Goal: Task Accomplishment & Management: Manage account settings

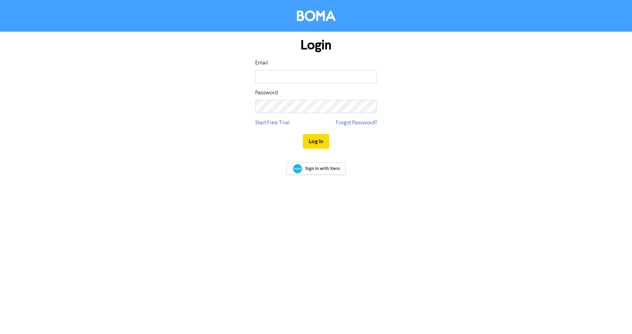
type input "[EMAIL_ADDRESS][DOMAIN_NAME]"
click at [319, 147] on button "Log In" at bounding box center [316, 141] width 26 height 15
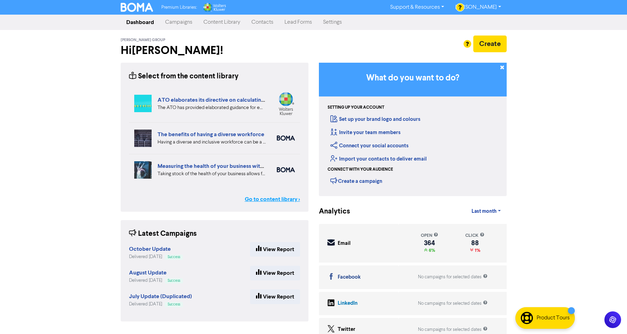
click at [290, 200] on link "Go to content library >" at bounding box center [272, 199] width 55 height 8
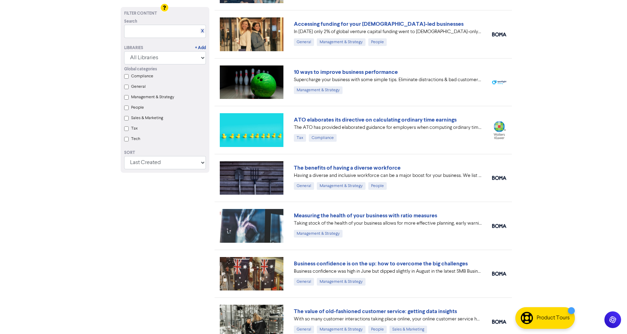
scroll to position [87, 0]
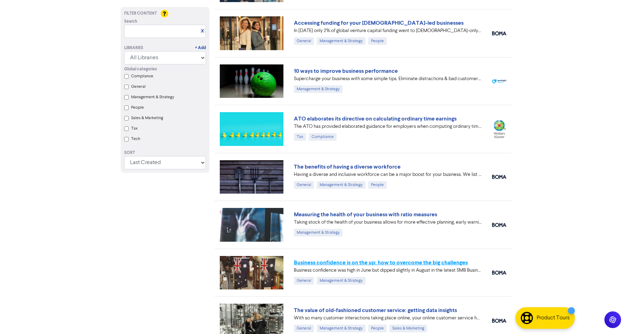
click at [416, 263] on link "Business confidence is on the up: how to overcome the big challenges" at bounding box center [381, 262] width 174 height 7
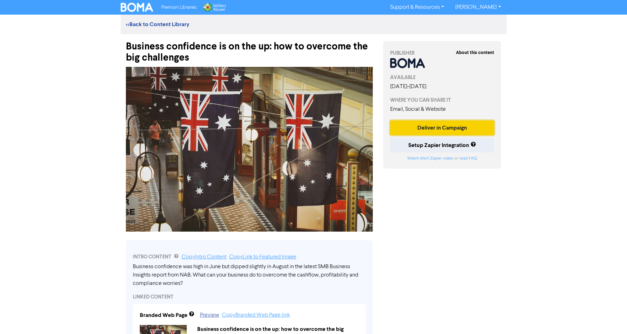
click at [442, 129] on button "Deliver in Campaign" at bounding box center [442, 127] width 104 height 15
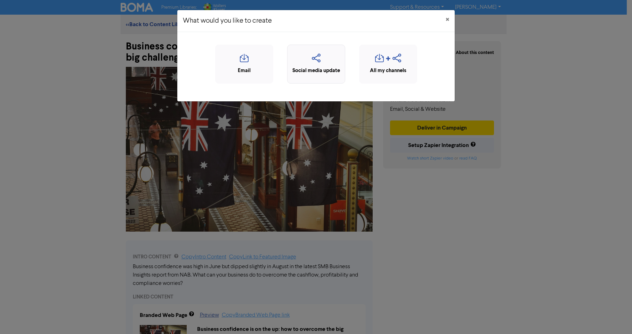
click at [323, 61] on icon "button" at bounding box center [316, 60] width 50 height 13
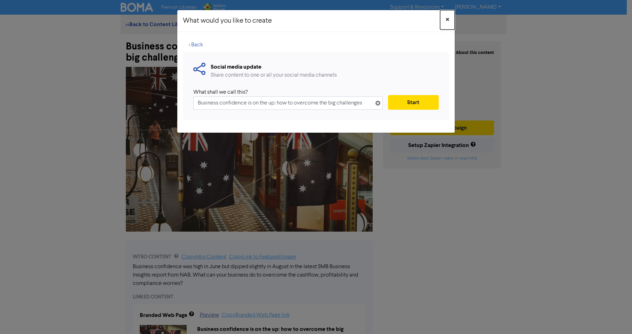
click at [450, 17] on button "×" at bounding box center [447, 19] width 15 height 19
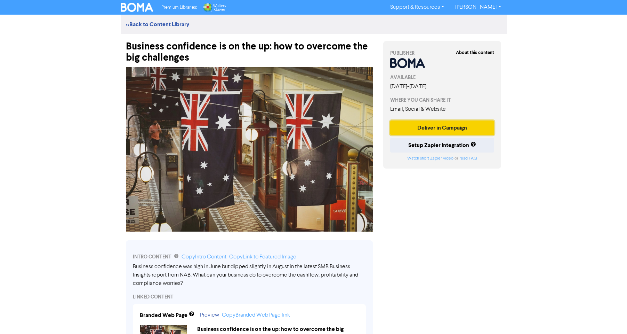
click at [443, 123] on button "Deliver in Campaign" at bounding box center [442, 127] width 104 height 15
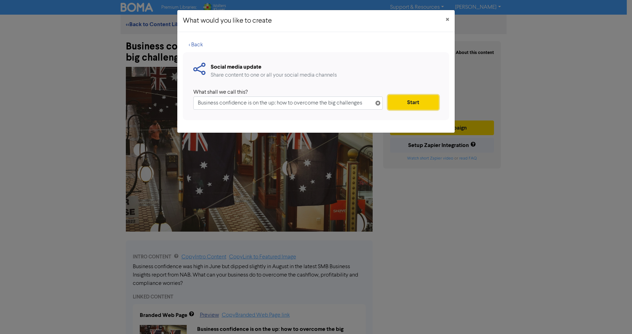
click at [425, 104] on button "Start" at bounding box center [413, 102] width 51 height 15
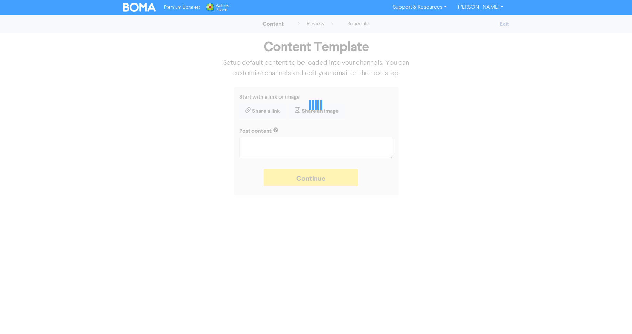
type textarea "x"
type textarea "Business confidence was high in June but dipped slightly in August in the lates…"
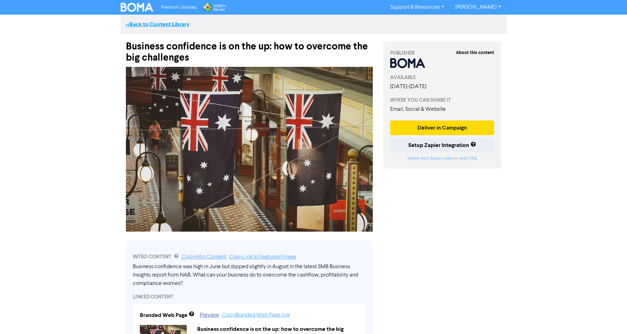
click at [134, 23] on link "<< Back to Content Library" at bounding box center [157, 24] width 63 height 7
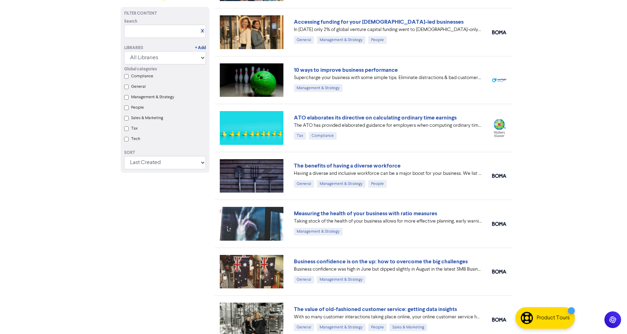
scroll to position [117, 0]
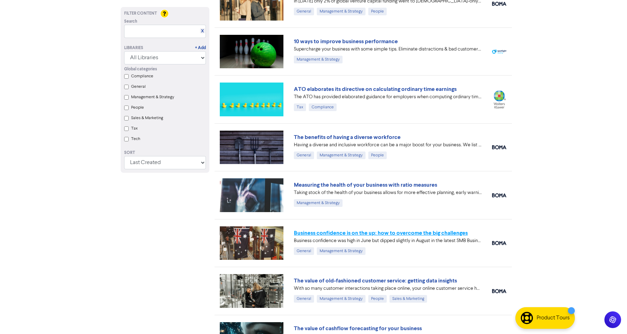
click at [425, 234] on link "Business confidence is on the up: how to overcome the big challenges" at bounding box center [381, 232] width 174 height 7
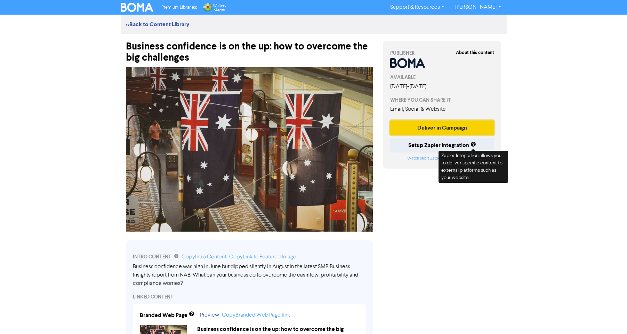
click at [454, 126] on button "Deliver in Campaign" at bounding box center [442, 127] width 104 height 15
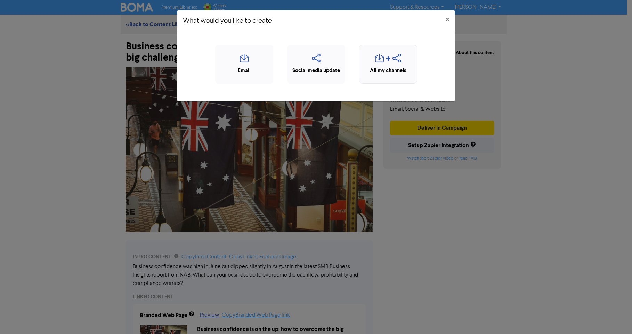
click at [396, 59] on icon "button" at bounding box center [397, 60] width 9 height 13
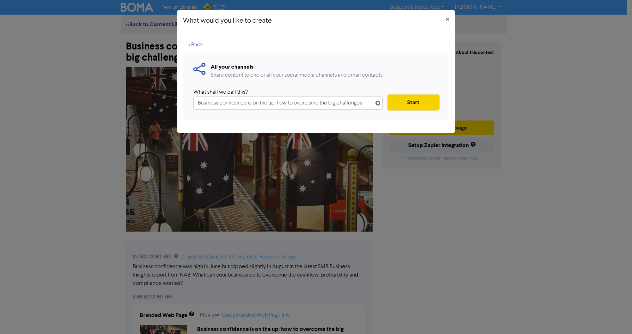
click at [401, 101] on button "Start" at bounding box center [413, 102] width 51 height 15
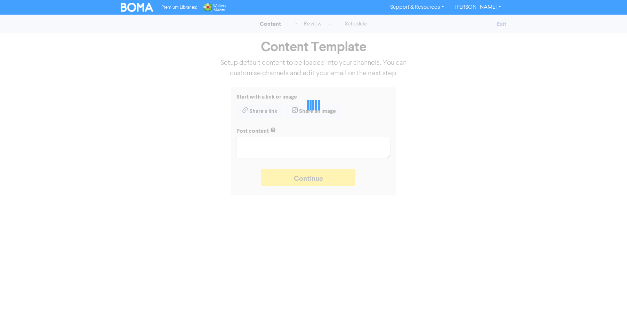
type textarea "x"
type textarea "Business confidence was high in June but dipped slightly in August in the lates…"
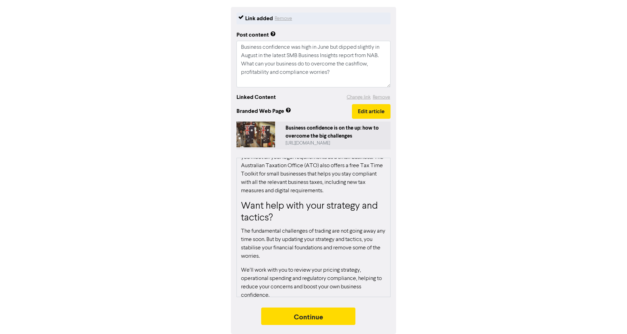
scroll to position [604, 0]
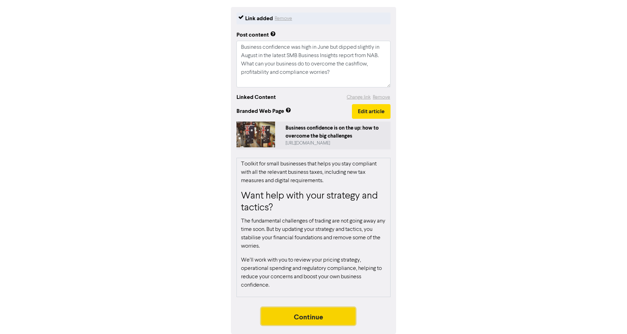
click at [328, 316] on button "Continue" at bounding box center [308, 315] width 95 height 17
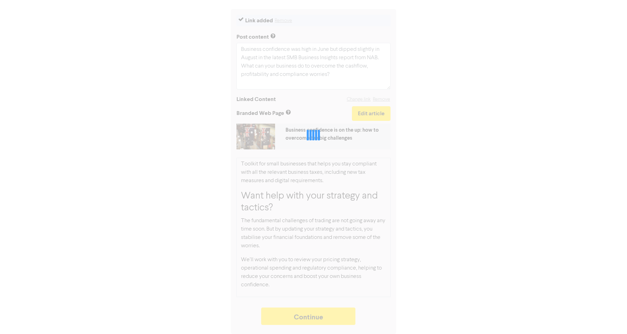
type textarea "x"
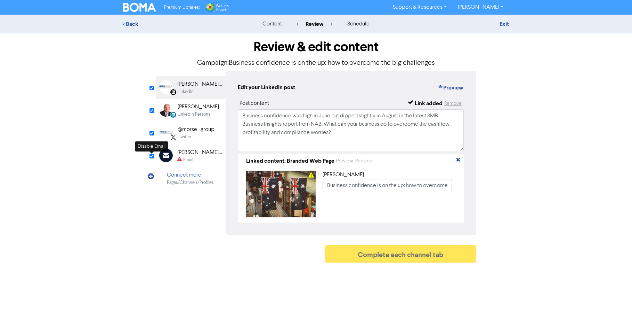
click at [154, 155] on input "checkbox" at bounding box center [152, 156] width 5 height 5
checkbox input "true"
type input "Business confidence was high in June but dipped slightly in August in the lates…"
checkbox input "false"
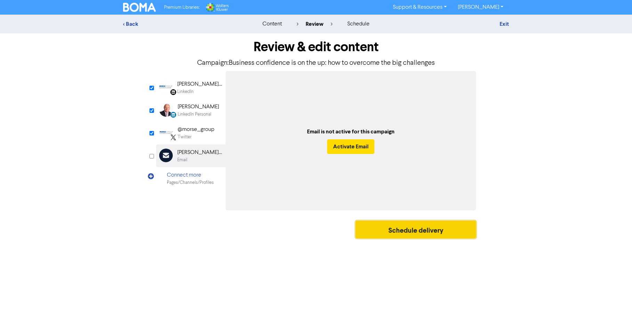
click at [418, 226] on button "Schedule delivery" at bounding box center [416, 229] width 120 height 17
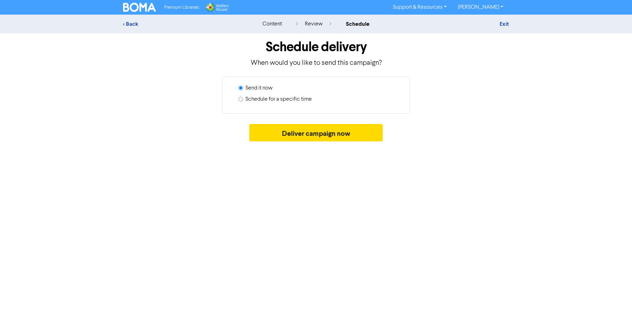
click at [242, 99] on input "Schedule for a specific time" at bounding box center [241, 99] width 5 height 5
radio input "true"
radio input "false"
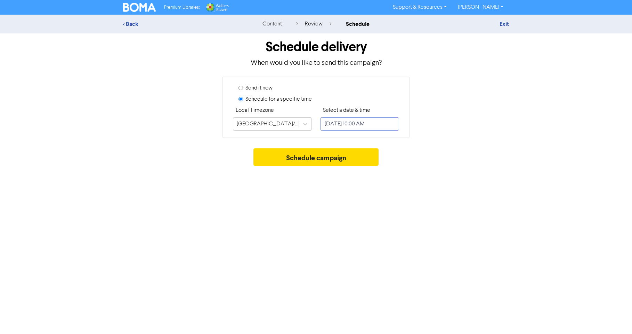
select select "9"
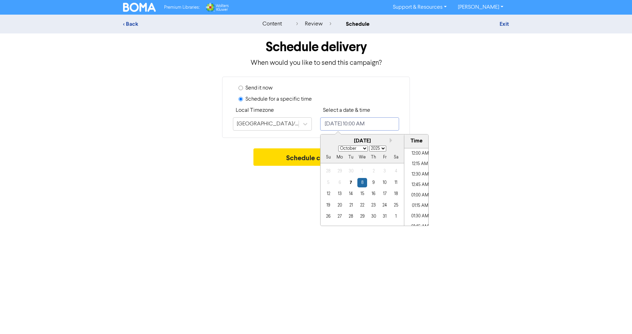
click at [376, 125] on input "[DATE] 10:00 AM" at bounding box center [359, 123] width 79 height 13
click at [351, 182] on div "7" at bounding box center [350, 182] width 9 height 9
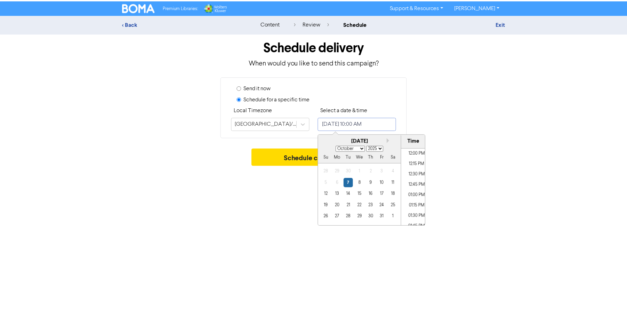
scroll to position [522, 0]
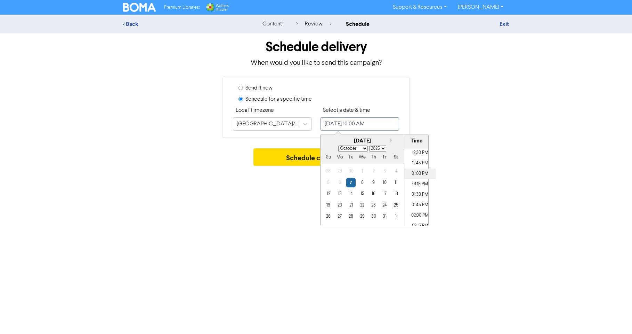
click at [418, 174] on li "01:00 PM" at bounding box center [419, 173] width 31 height 10
type input "[DATE] 1:00 PM"
click at [350, 183] on div "7" at bounding box center [350, 182] width 9 height 9
click at [303, 162] on button "Schedule campaign" at bounding box center [317, 156] width 126 height 17
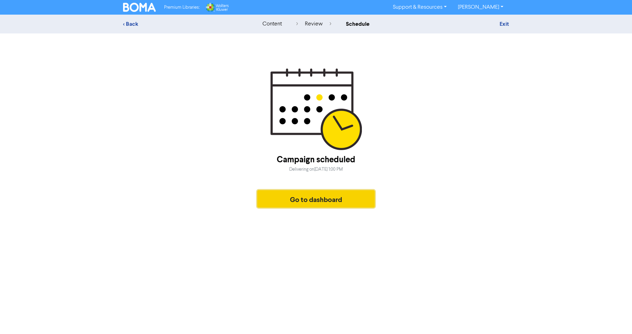
click at [317, 199] on button "Go to dashboard" at bounding box center [316, 198] width 118 height 17
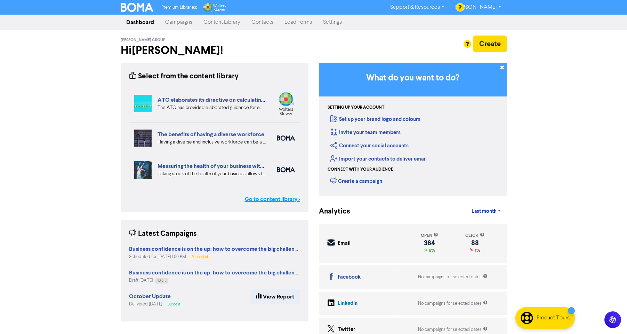
click at [288, 198] on link "Go to content library >" at bounding box center [272, 199] width 55 height 8
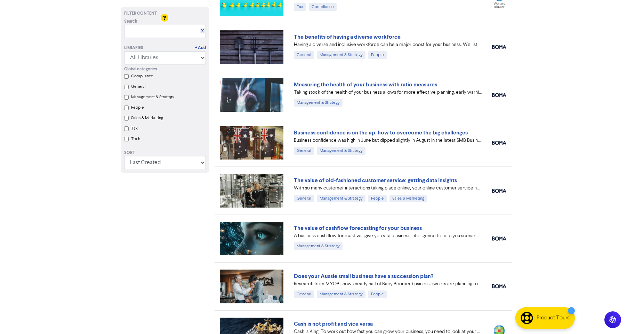
scroll to position [213, 0]
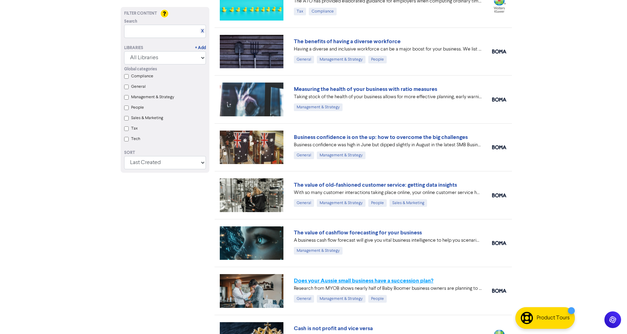
click at [414, 282] on link "Does your Aussie small business have a succession plan?" at bounding box center [363, 280] width 139 height 7
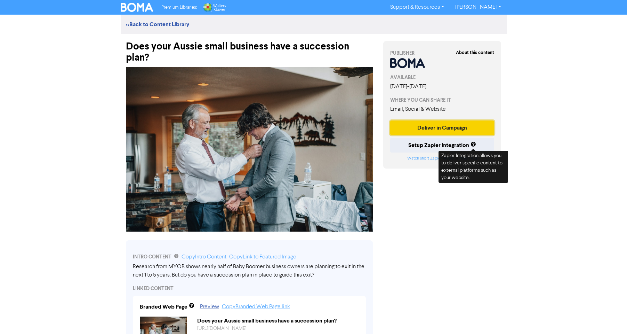
click at [444, 127] on button "Deliver in Campaign" at bounding box center [442, 127] width 104 height 15
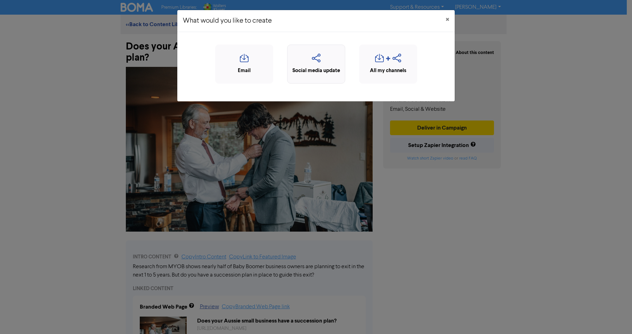
click at [314, 59] on icon "button" at bounding box center [316, 60] width 50 height 13
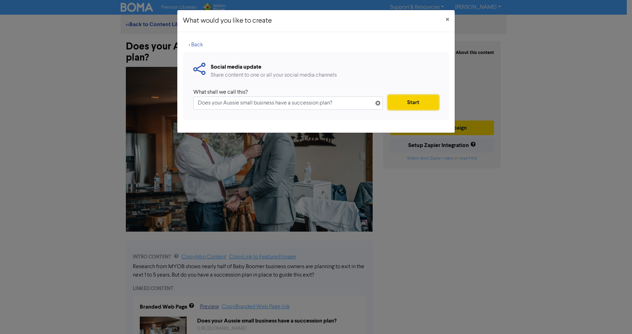
click at [406, 105] on button "Start" at bounding box center [413, 102] width 51 height 15
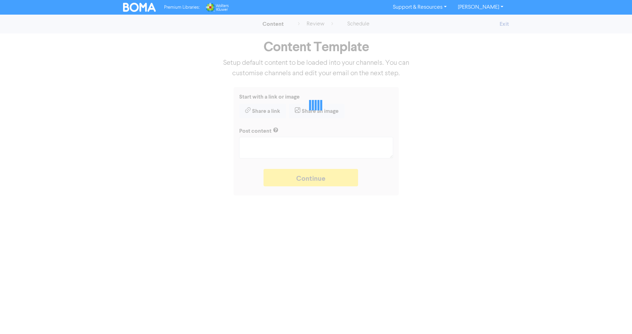
type textarea "x"
type textarea "Research from MYOB shows nearly half of Baby Boomer business owners are plannin…"
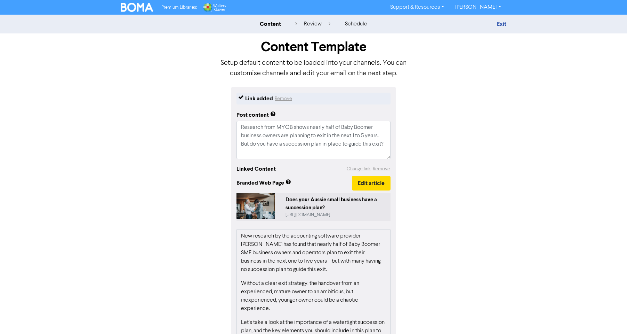
scroll to position [72, 0]
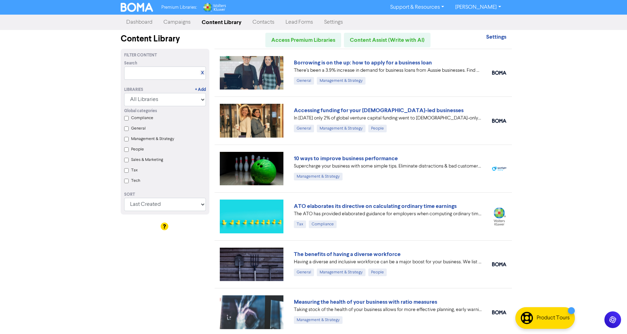
scroll to position [213, 0]
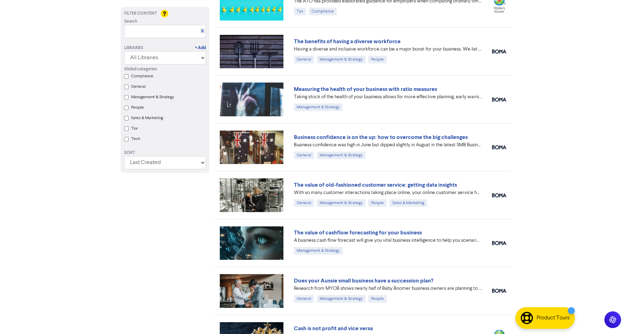
click at [443, 300] on div "Does your Aussie small business have a succession plan? Research from MYOB show…" at bounding box center [388, 289] width 188 height 26
click at [425, 283] on link "Does your Aussie small business have a succession plan?" at bounding box center [363, 280] width 139 height 7
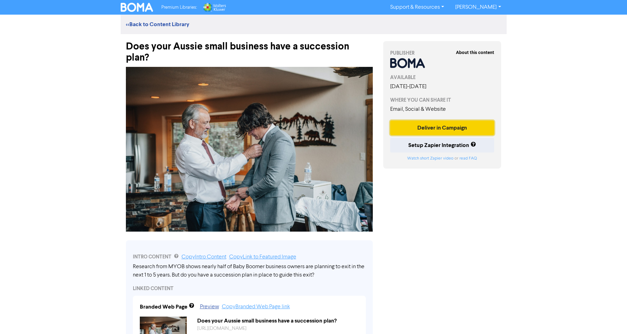
click at [436, 126] on button "Deliver in Campaign" at bounding box center [442, 127] width 104 height 15
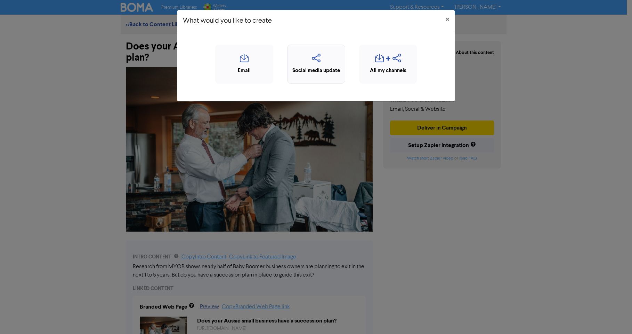
click at [316, 66] on icon "button" at bounding box center [316, 60] width 50 height 13
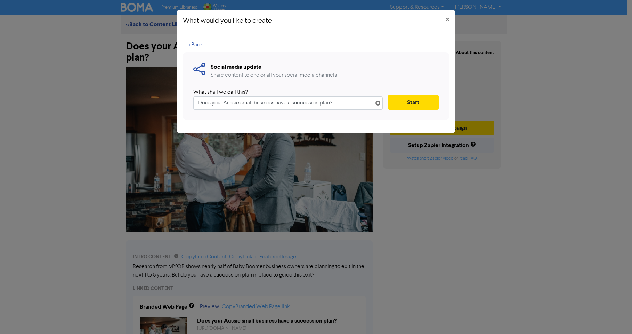
click at [240, 104] on input "Does your Aussie small business have a succession plan?" at bounding box center [288, 102] width 190 height 13
type input "Does your Small business have a succession plan?"
click at [410, 104] on button "Start" at bounding box center [413, 102] width 51 height 15
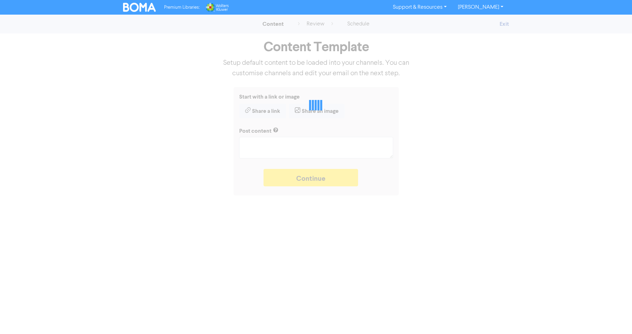
type textarea "x"
type textarea "Research from MYOB shows nearly half of Baby Boomer business owners are plannin…"
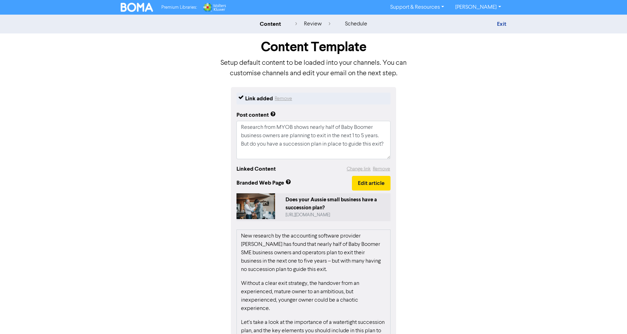
scroll to position [72, 0]
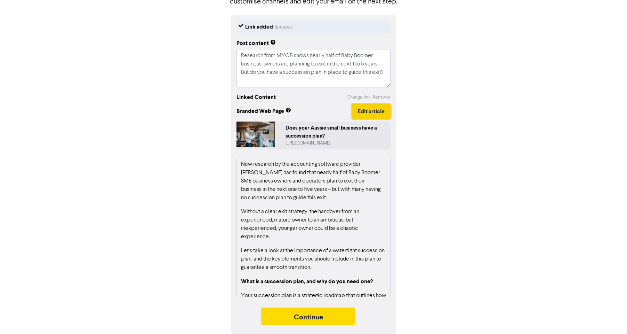
click at [374, 111] on button "Edit article" at bounding box center [371, 111] width 39 height 15
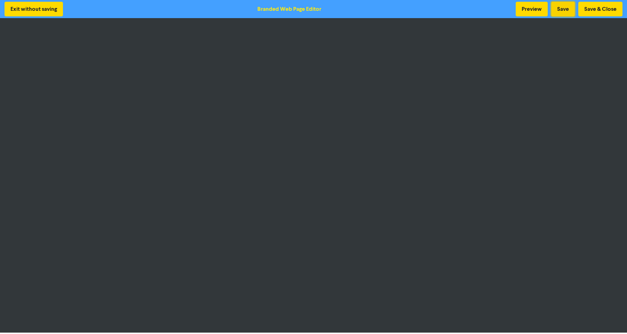
click at [559, 9] on button "Save" at bounding box center [563, 9] width 24 height 15
click at [598, 9] on button "Save & Close" at bounding box center [600, 9] width 44 height 15
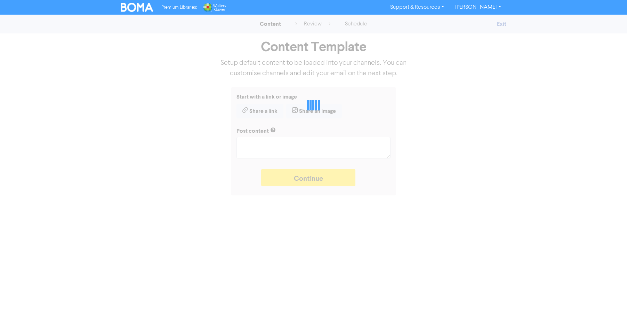
type textarea "x"
type textarea "Research from MYOB shows nearly half of Baby Boomer business owners are plannin…"
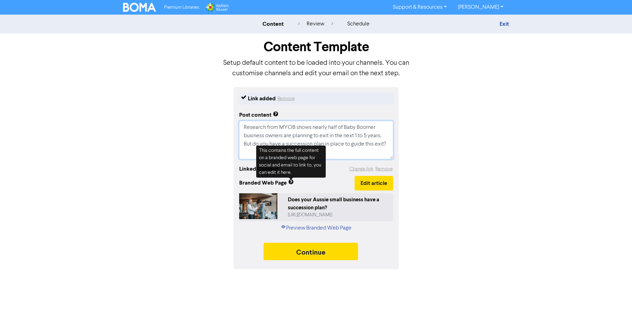
click at [259, 144] on textarea "Research from MYOB shows nearly half of Baby Boomer business owners are plannin…" at bounding box center [316, 140] width 154 height 38
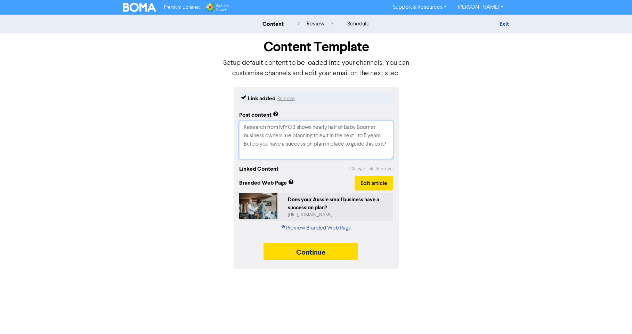
click at [259, 144] on textarea "Research from MYOB shows nearly half of Baby Boomer business owners are plannin…" at bounding box center [316, 140] width 154 height 38
type textarea "x"
type textarea "Research from MYOB shows nearly half of Baby Boomer business owners are plannin…"
click at [304, 252] on button "Continue" at bounding box center [311, 250] width 95 height 17
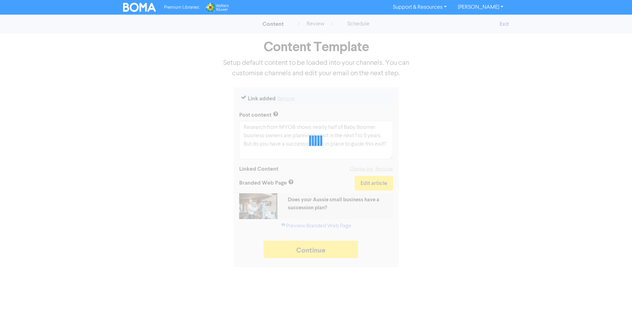
type textarea "x"
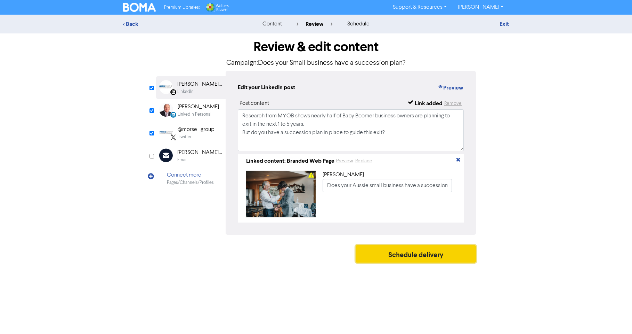
click at [408, 256] on button "Schedule delivery" at bounding box center [416, 253] width 120 height 17
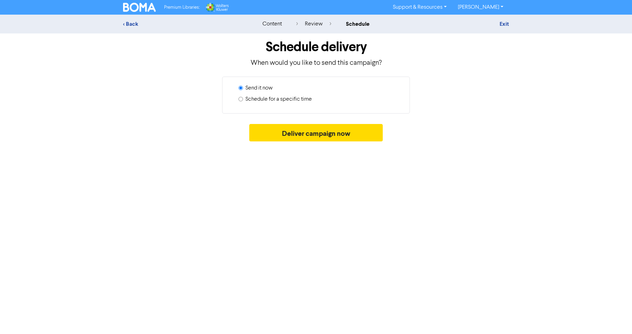
click at [242, 101] on div "Schedule for a specific time" at bounding box center [319, 100] width 161 height 11
click at [241, 98] on input "Schedule for a specific time" at bounding box center [241, 99] width 5 height 5
radio input "true"
radio input "false"
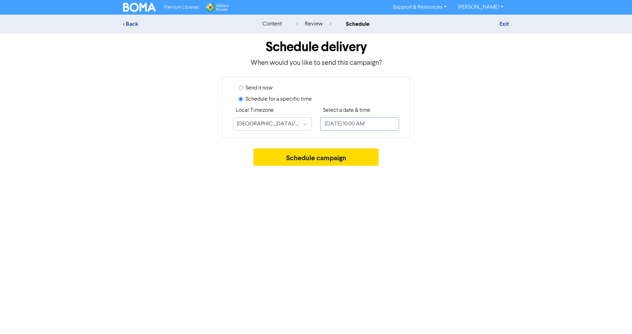
select select "9"
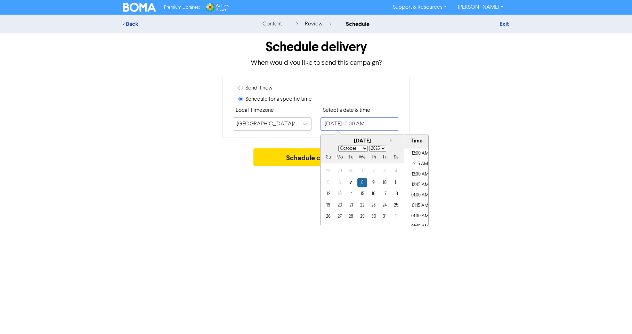
click at [344, 127] on input "[DATE] 10:00 AM" at bounding box center [359, 123] width 79 height 13
click at [375, 182] on div "9" at bounding box center [373, 182] width 9 height 9
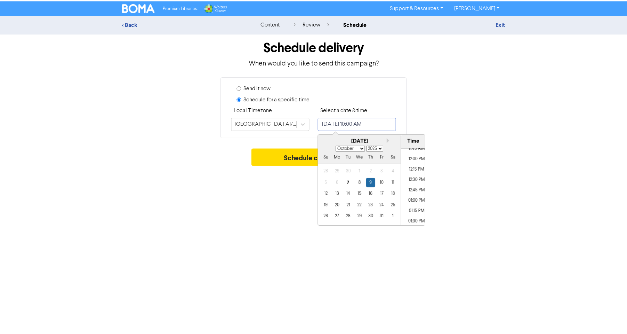
scroll to position [509, 0]
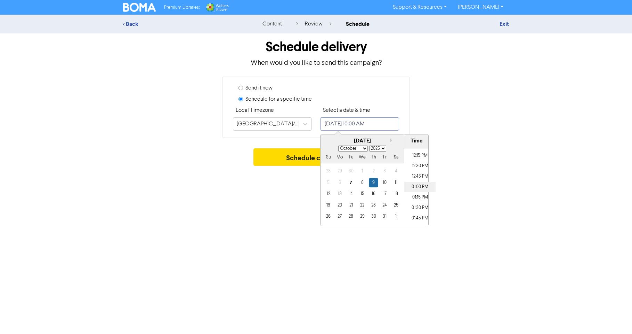
click at [419, 186] on li "01:00 PM" at bounding box center [419, 187] width 31 height 10
type input "[DATE] 1:00 PM"
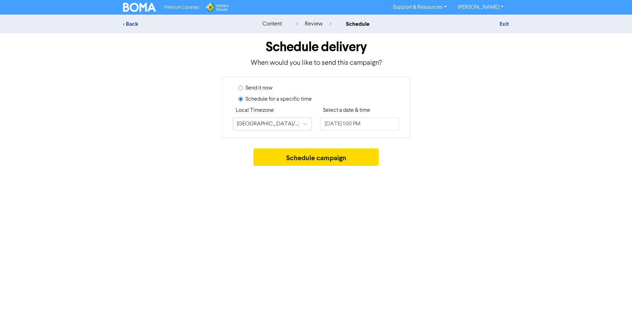
click at [290, 186] on div "Premium Libraries: Support & Resources Video Tutorials FAQ & Guides Marketing E…" at bounding box center [316, 167] width 632 height 334
click at [328, 157] on button "Schedule campaign" at bounding box center [317, 156] width 126 height 17
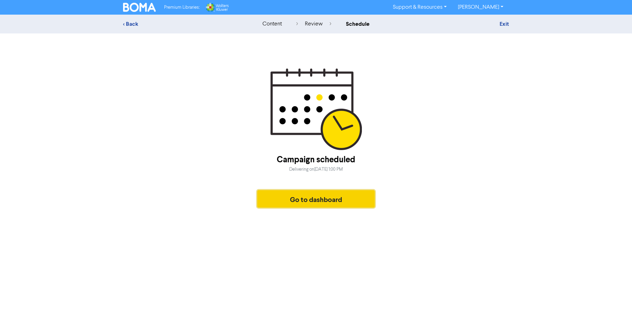
click at [282, 198] on button "Go to dashboard" at bounding box center [316, 198] width 118 height 17
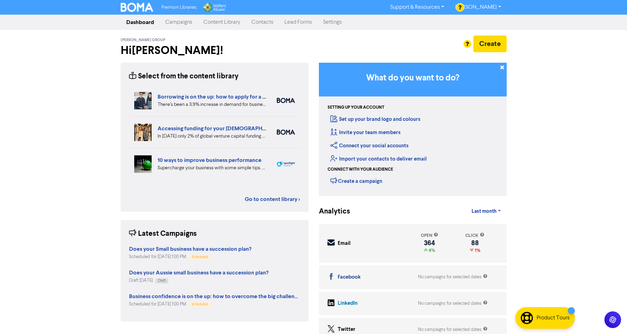
click at [282, 198] on link "Go to content library >" at bounding box center [272, 199] width 55 height 8
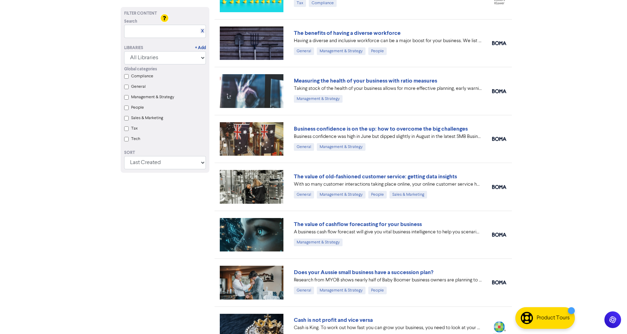
scroll to position [220, 0]
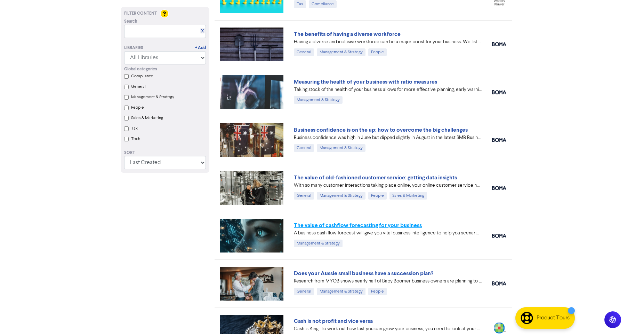
click at [384, 224] on link "The value of cashflow forecasting for your business" at bounding box center [358, 225] width 128 height 7
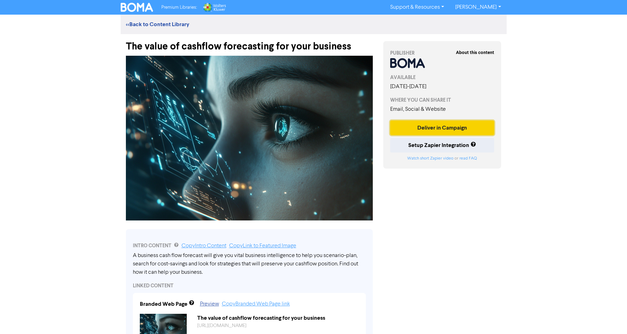
click at [448, 127] on button "Deliver in Campaign" at bounding box center [442, 127] width 104 height 15
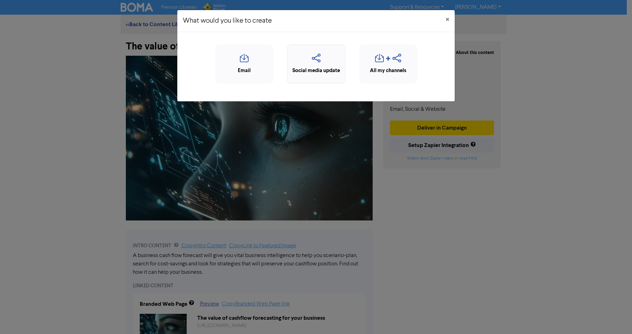
click at [320, 62] on icon "button" at bounding box center [316, 60] width 50 height 13
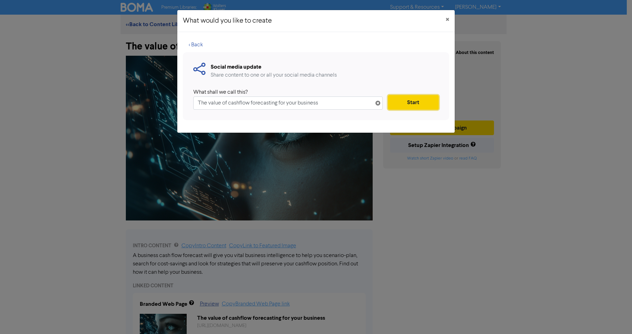
click at [414, 101] on button "Start" at bounding box center [413, 102] width 51 height 15
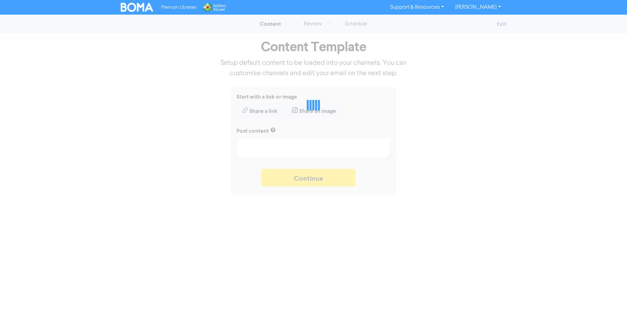
type textarea "x"
type textarea "A business cash flow forecast will give you vital business intelligence to help…"
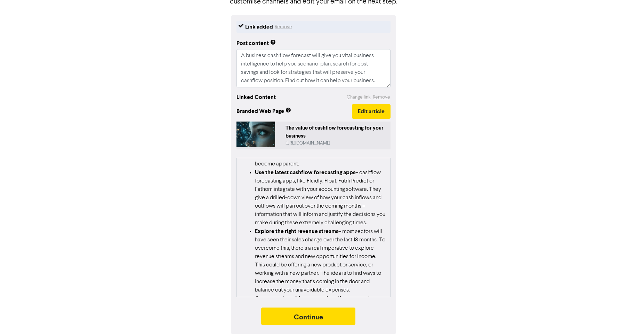
scroll to position [216, 0]
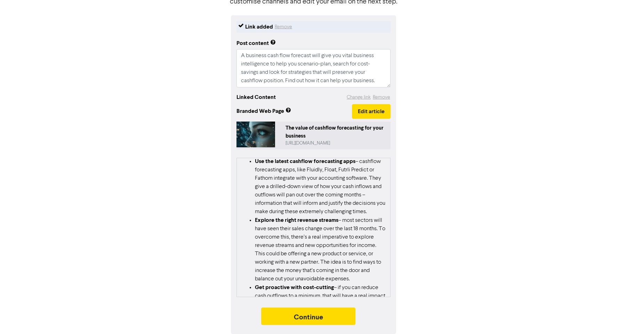
click at [330, 168] on li "Use the latest cashflow forecasting apps – cashflow forecasting apps, like Flui…" at bounding box center [320, 186] width 131 height 59
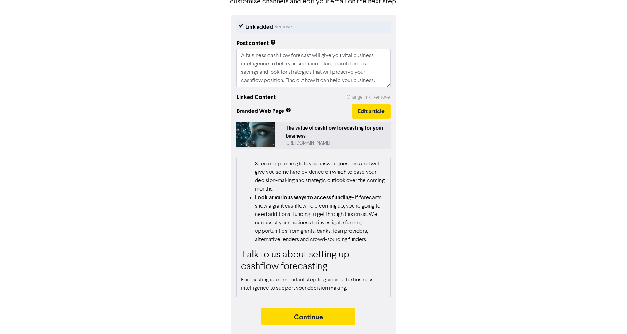
scroll to position [524, 0]
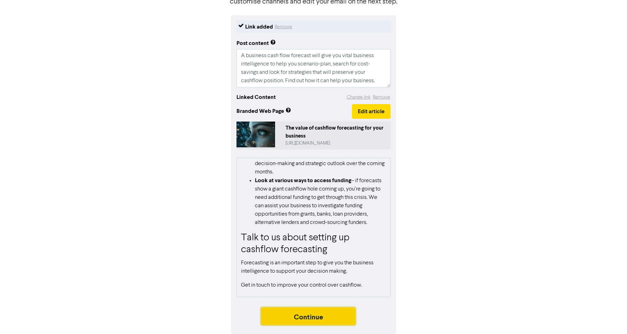
click at [303, 316] on button "Continue" at bounding box center [308, 315] width 95 height 17
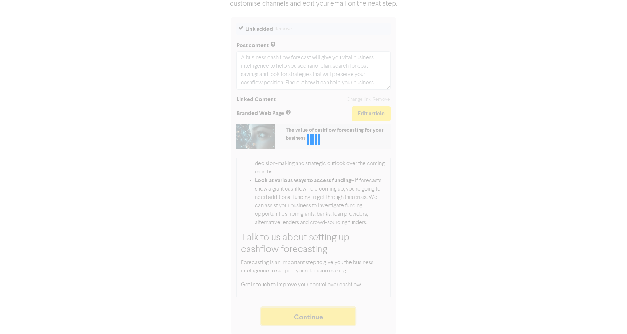
scroll to position [70, 0]
type textarea "x"
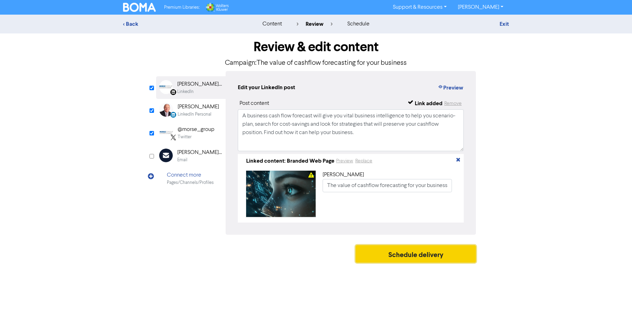
click at [419, 257] on button "Schedule delivery" at bounding box center [416, 253] width 120 height 17
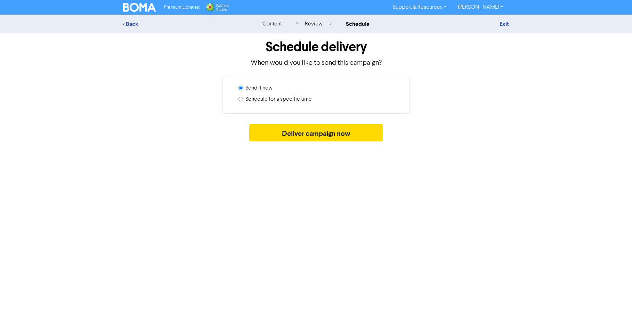
click at [285, 101] on label "Schedule for a specific time" at bounding box center [279, 99] width 66 height 8
click at [243, 101] on input "Schedule for a specific time" at bounding box center [241, 99] width 5 height 5
radio input "true"
radio input "false"
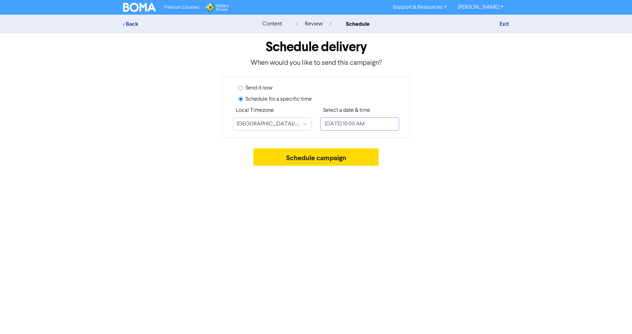
click at [352, 125] on input "[DATE] 10:00 AM" at bounding box center [359, 123] width 79 height 13
select select "9"
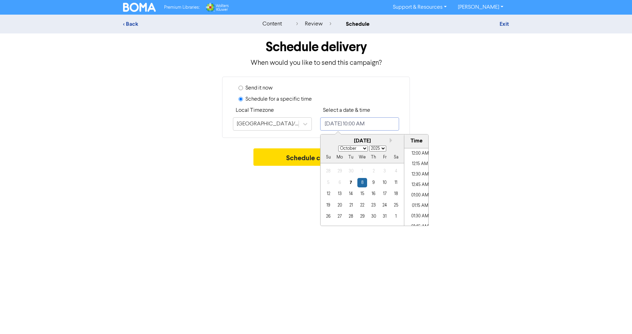
scroll to position [384, 0]
click at [384, 182] on div "10" at bounding box center [384, 182] width 9 height 9
click at [416, 202] on li "01:00 PM" at bounding box center [419, 200] width 31 height 10
type input "[DATE] 1:00 PM"
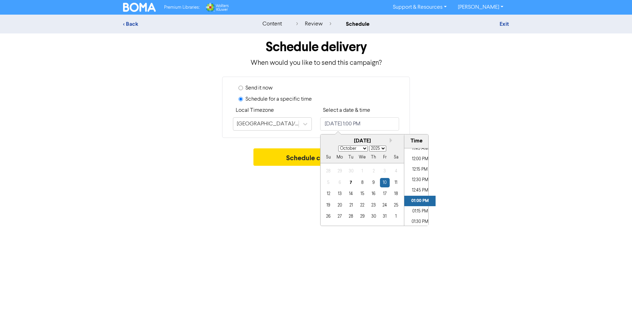
click at [301, 201] on div "Premium Libraries: Support & Resources Video Tutorials FAQ & Guides Marketing E…" at bounding box center [316, 167] width 632 height 334
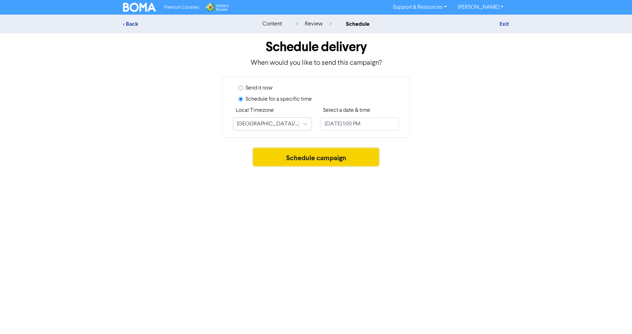
click at [315, 155] on button "Schedule campaign" at bounding box center [317, 156] width 126 height 17
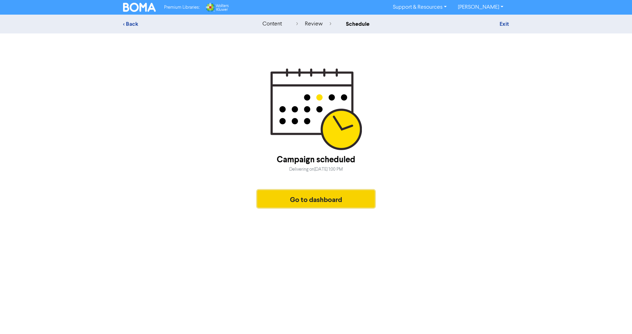
click at [322, 197] on button "Go to dashboard" at bounding box center [316, 198] width 118 height 17
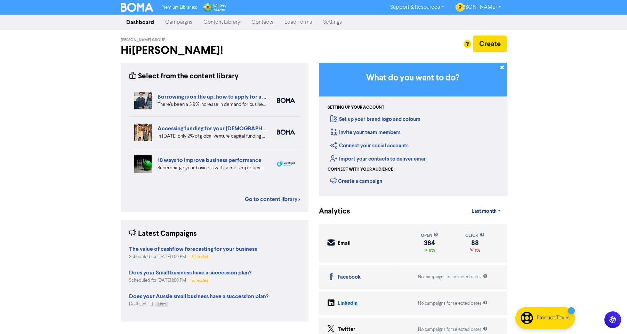
click at [185, 23] on link "Campaigns" at bounding box center [179, 22] width 38 height 14
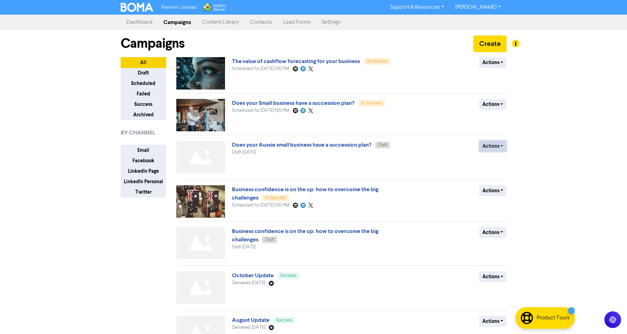
click at [505, 147] on button "Actions" at bounding box center [492, 146] width 27 height 11
click at [501, 160] on button "Delete" at bounding box center [507, 160] width 55 height 11
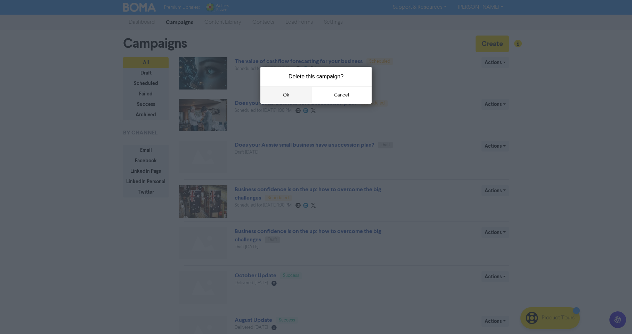
click at [285, 96] on button "ok" at bounding box center [285, 94] width 51 height 17
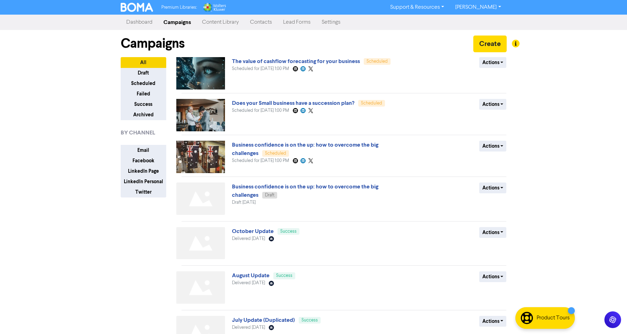
click at [498, 7] on link "[PERSON_NAME]" at bounding box center [478, 7] width 57 height 11
click at [479, 21] on button "Log Out" at bounding box center [477, 21] width 55 height 8
